Goal: Task Accomplishment & Management: Manage account settings

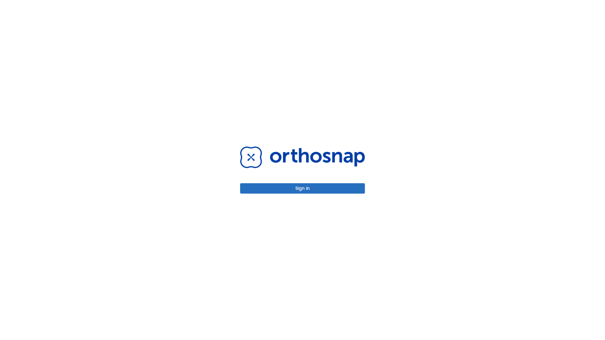
click at [303, 189] on button "Sign in" at bounding box center [302, 188] width 125 height 10
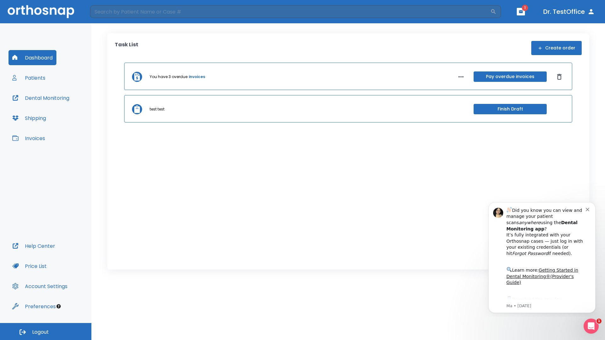
click at [46, 332] on span "Logout" at bounding box center [40, 332] width 17 height 7
